Goal: Obtain resource: Obtain resource

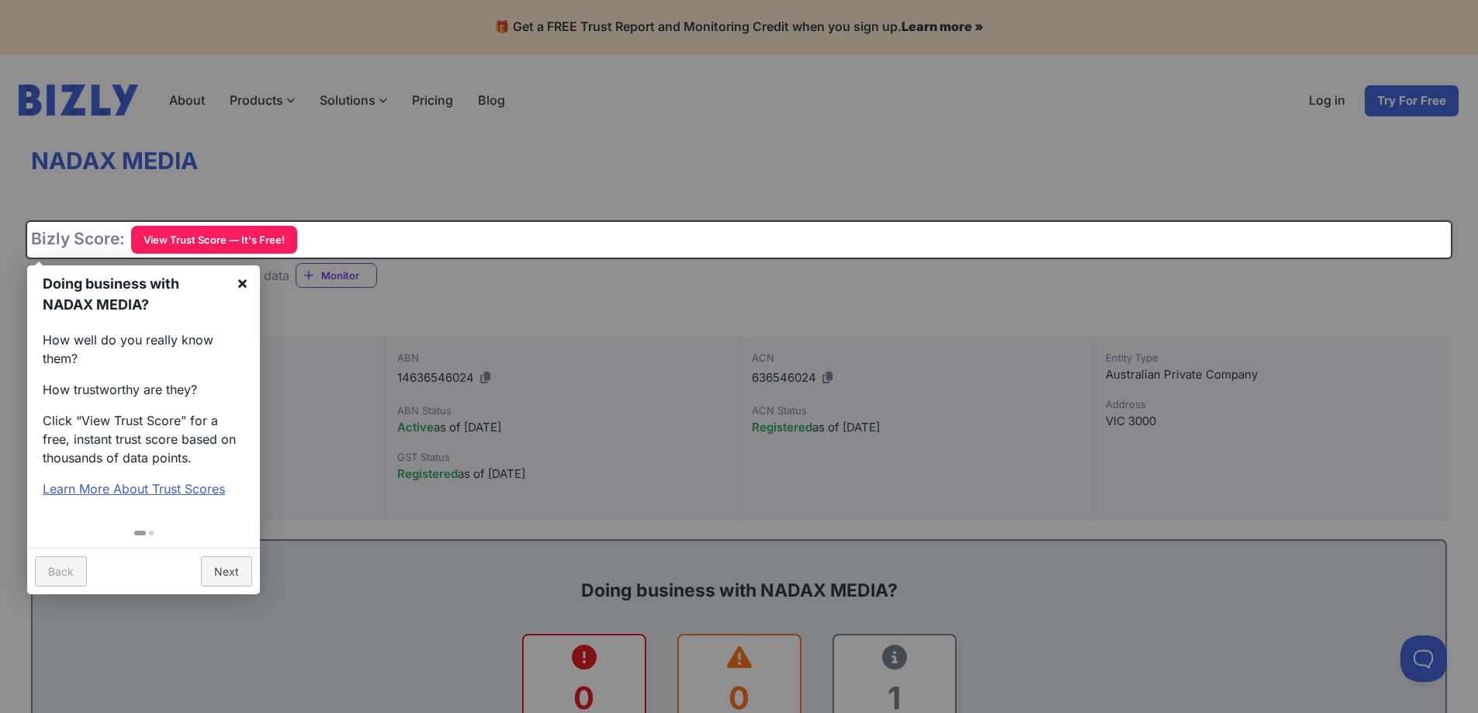
click at [244, 284] on link "×" at bounding box center [242, 282] width 35 height 35
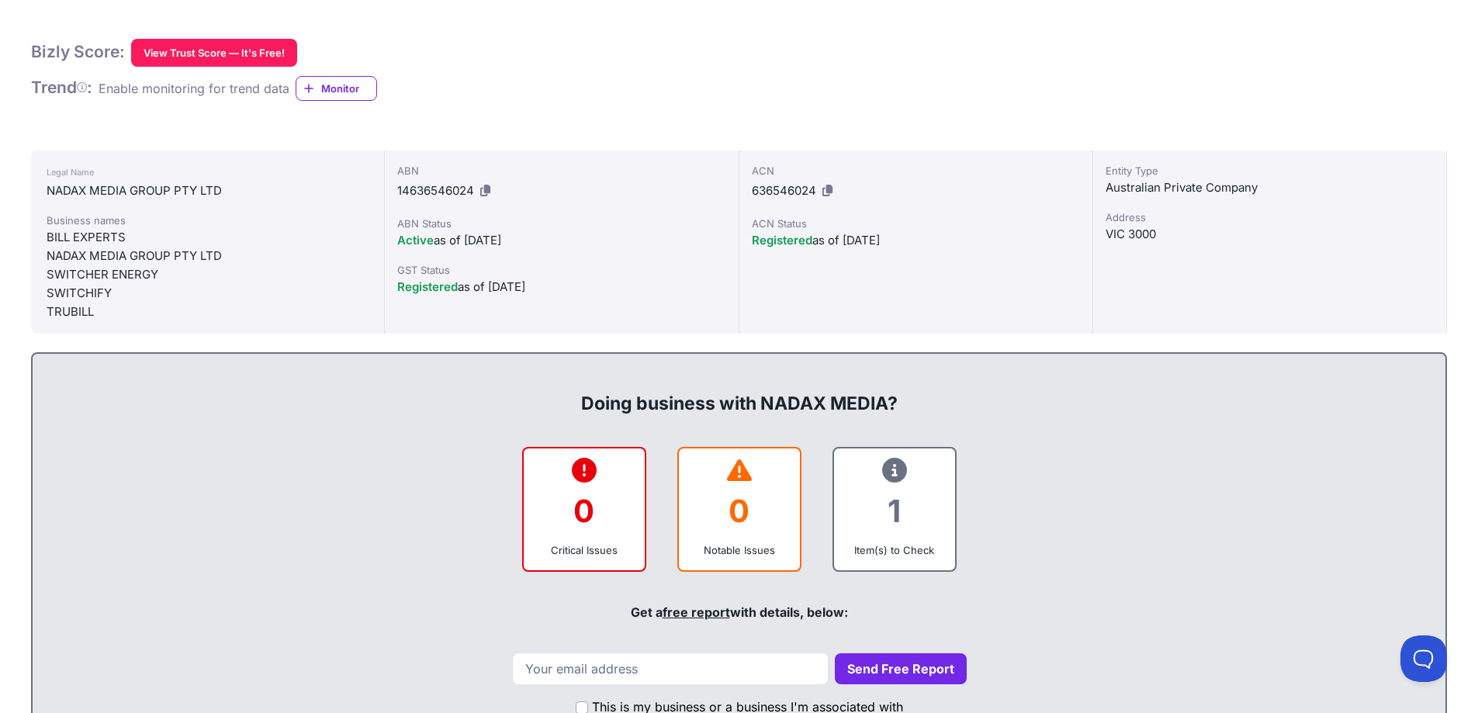
scroll to position [388, 0]
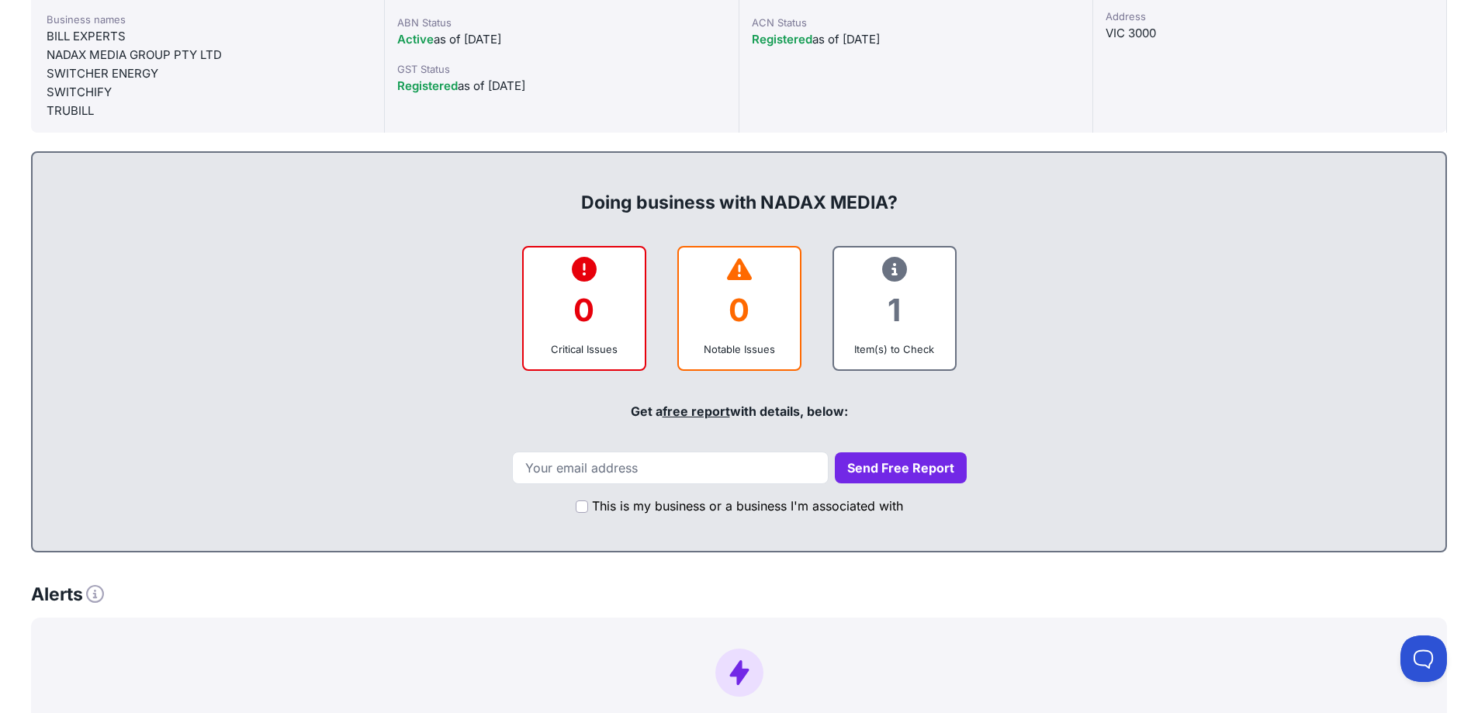
click at [900, 316] on div "1" at bounding box center [894, 310] width 96 height 63
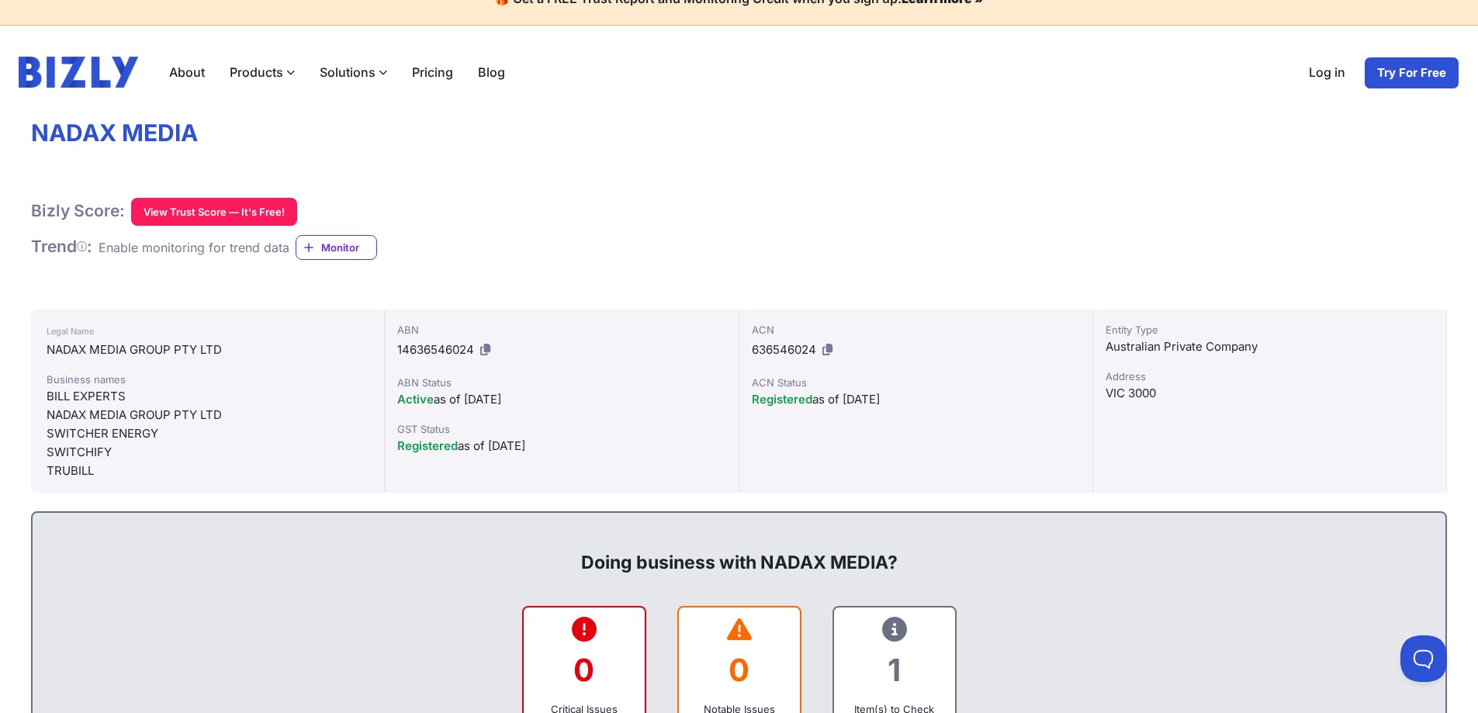
scroll to position [0, 0]
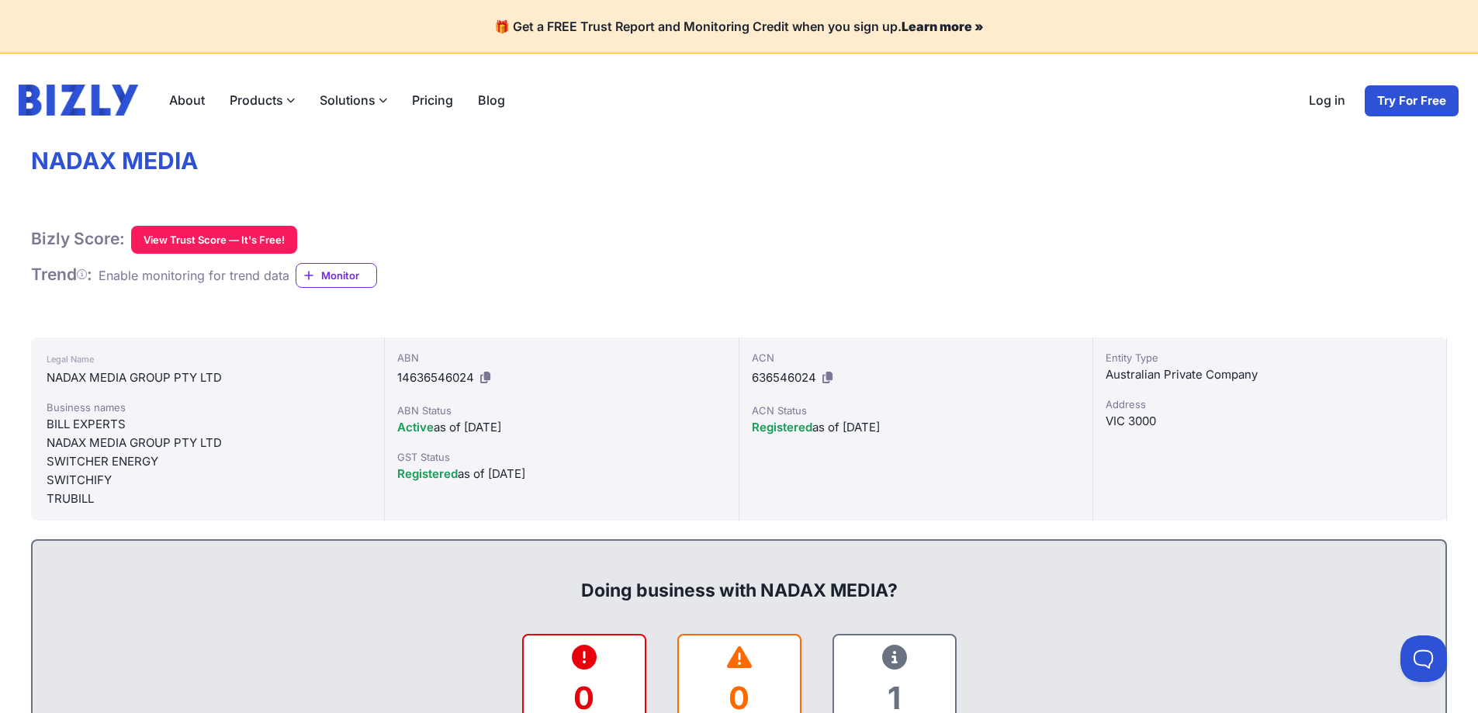
click at [200, 244] on button "View Trust Score — It's Free!" at bounding box center [214, 240] width 166 height 28
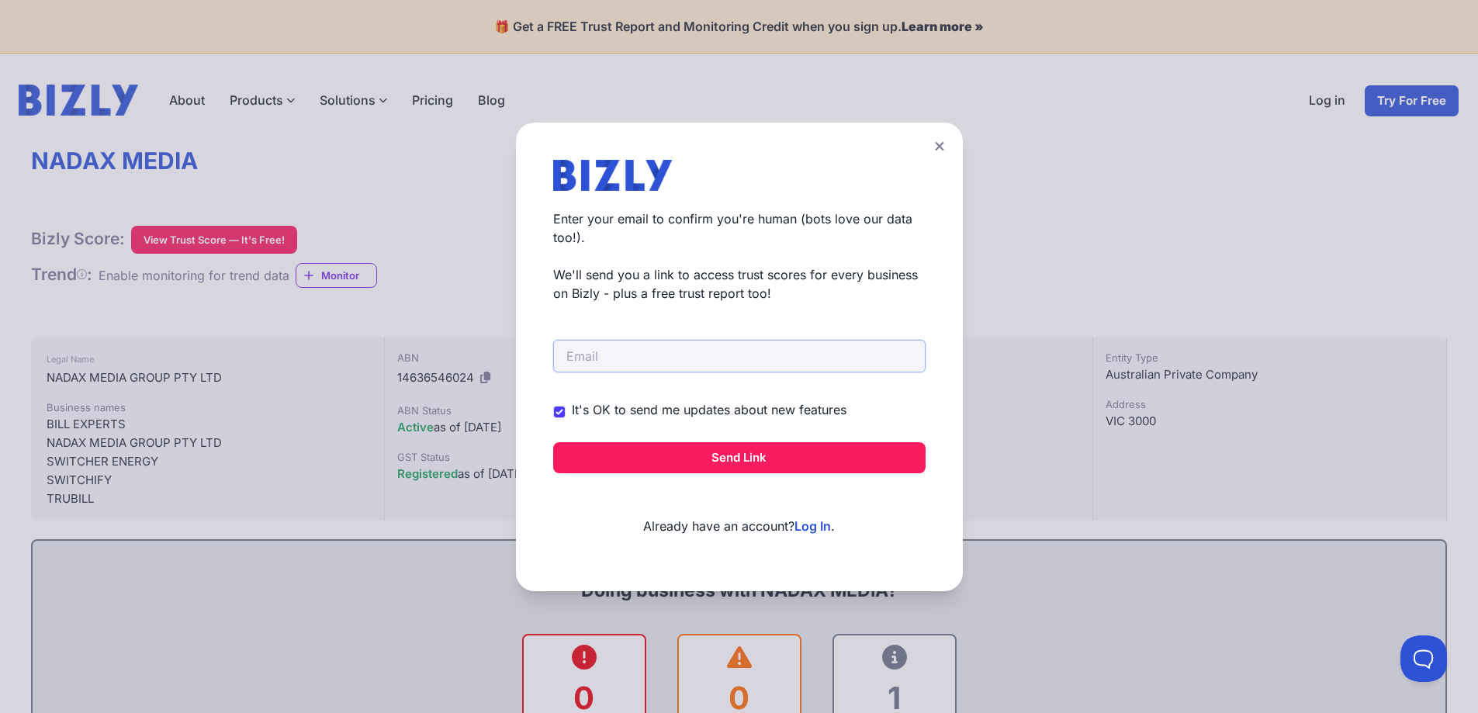
click at [625, 355] on input "email" at bounding box center [739, 356] width 372 height 33
type input "[EMAIL_ADDRESS][DOMAIN_NAME]"
click at [563, 410] on input "It's OK to send me updates about new features" at bounding box center [559, 412] width 12 height 12
click at [639, 456] on button "Send Link" at bounding box center [739, 457] width 372 height 31
click at [795, 458] on button "Send Link" at bounding box center [739, 457] width 372 height 31
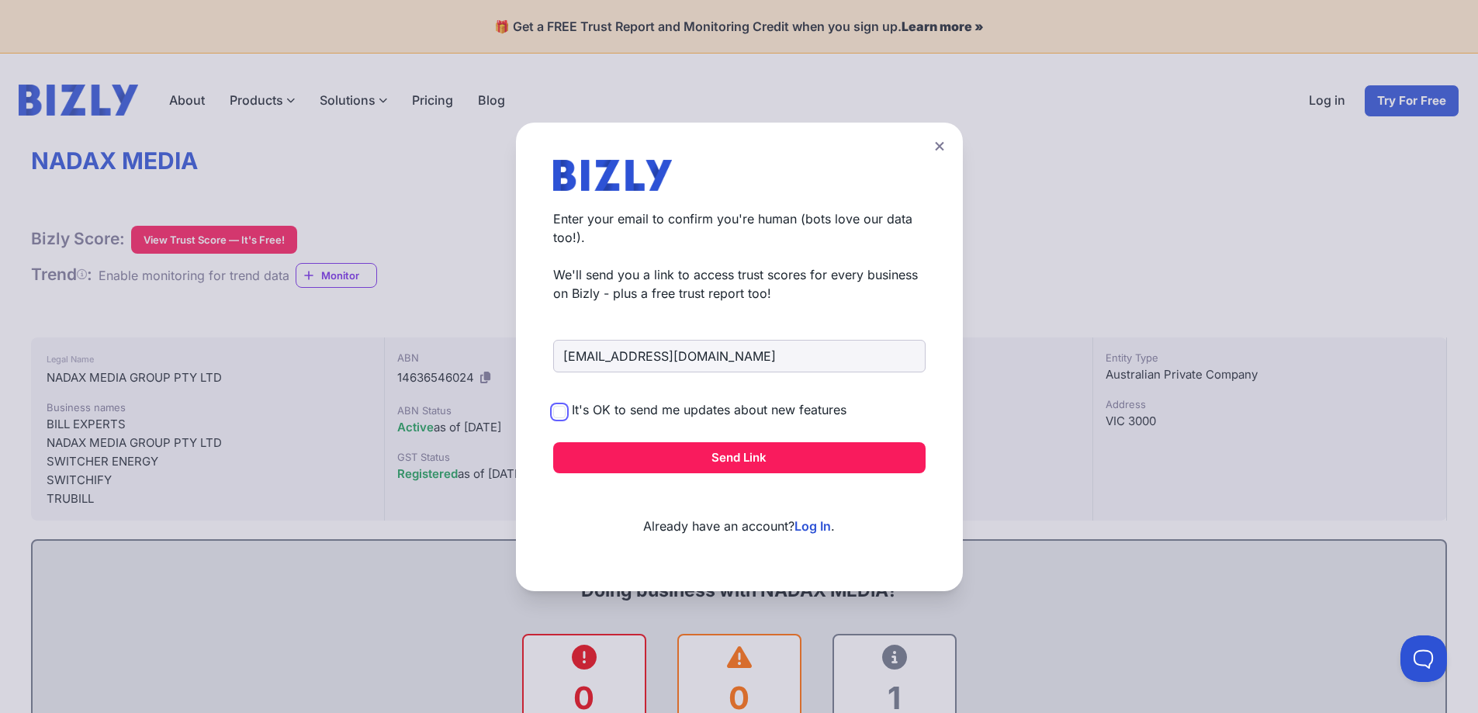
click at [560, 410] on input "It's OK to send me updates about new features" at bounding box center [559, 412] width 12 height 12
checkbox input "true"
click at [667, 453] on button "Send Link" at bounding box center [739, 457] width 372 height 31
